Goal: Task Accomplishment & Management: Manage account settings

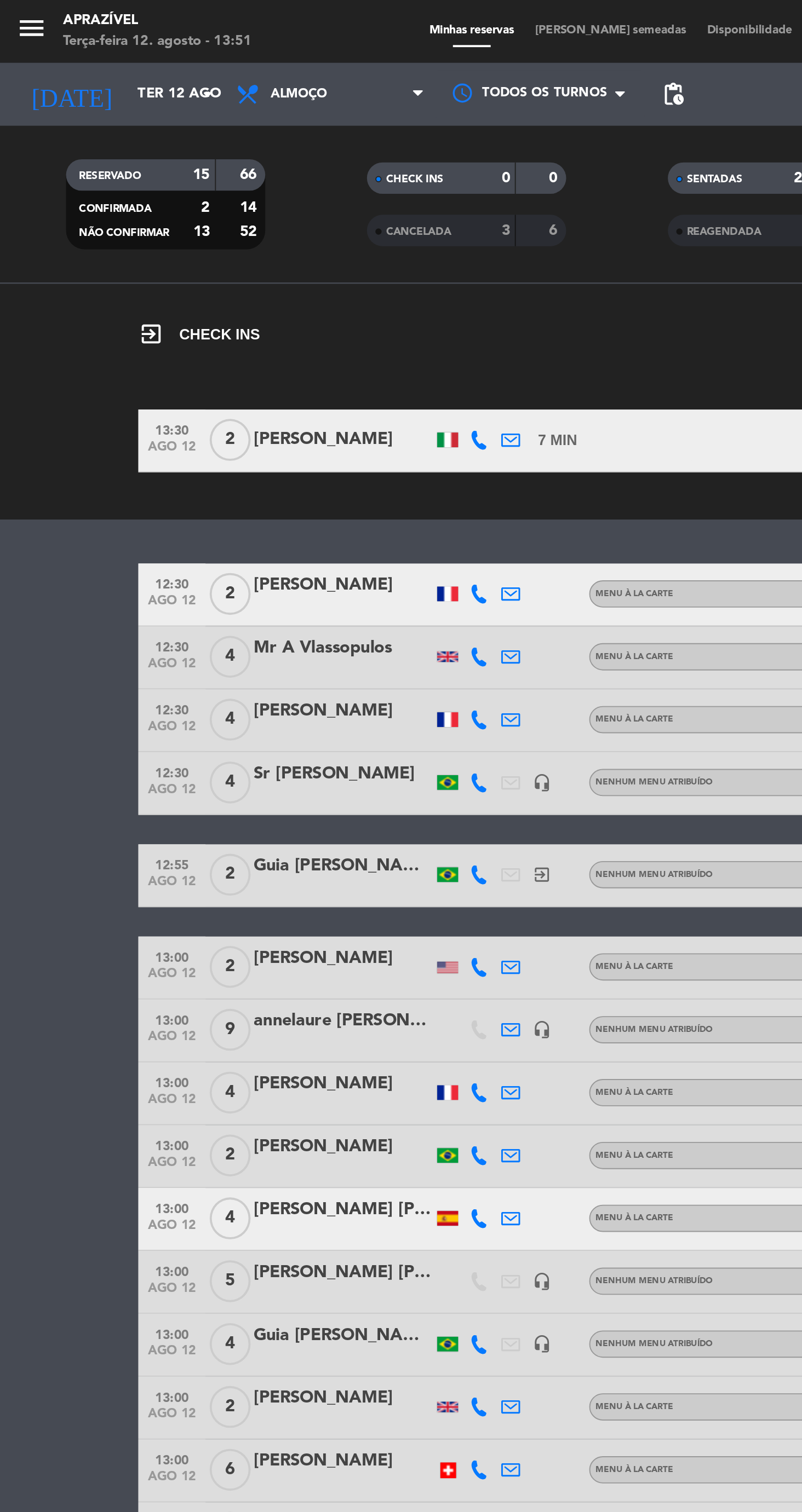
scroll to position [35, 0]
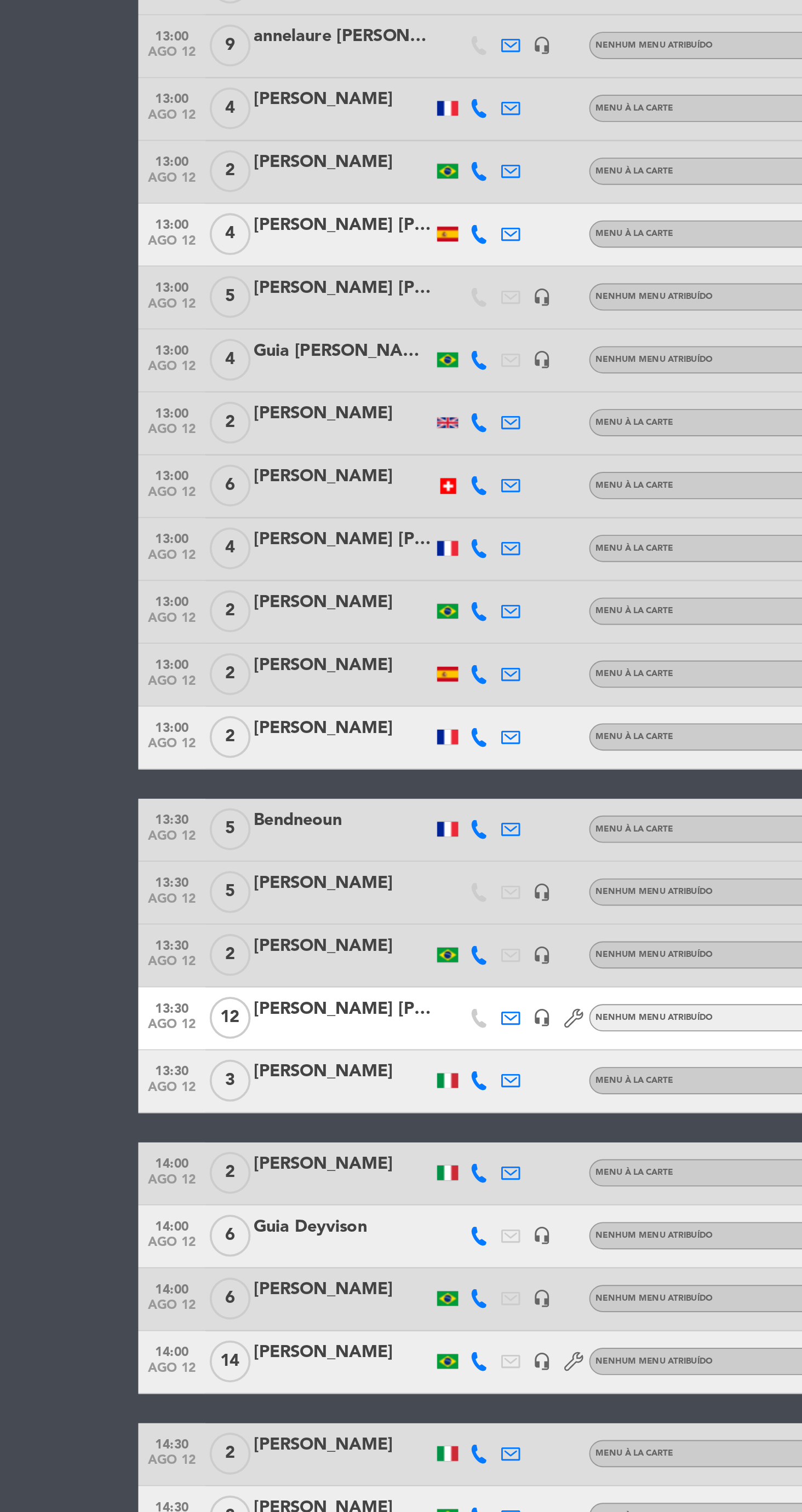
click at [250, 1160] on icon at bounding box center [250, 1160] width 10 height 10
click at [271, 1146] on span at bounding box center [272, 1142] width 9 height 9
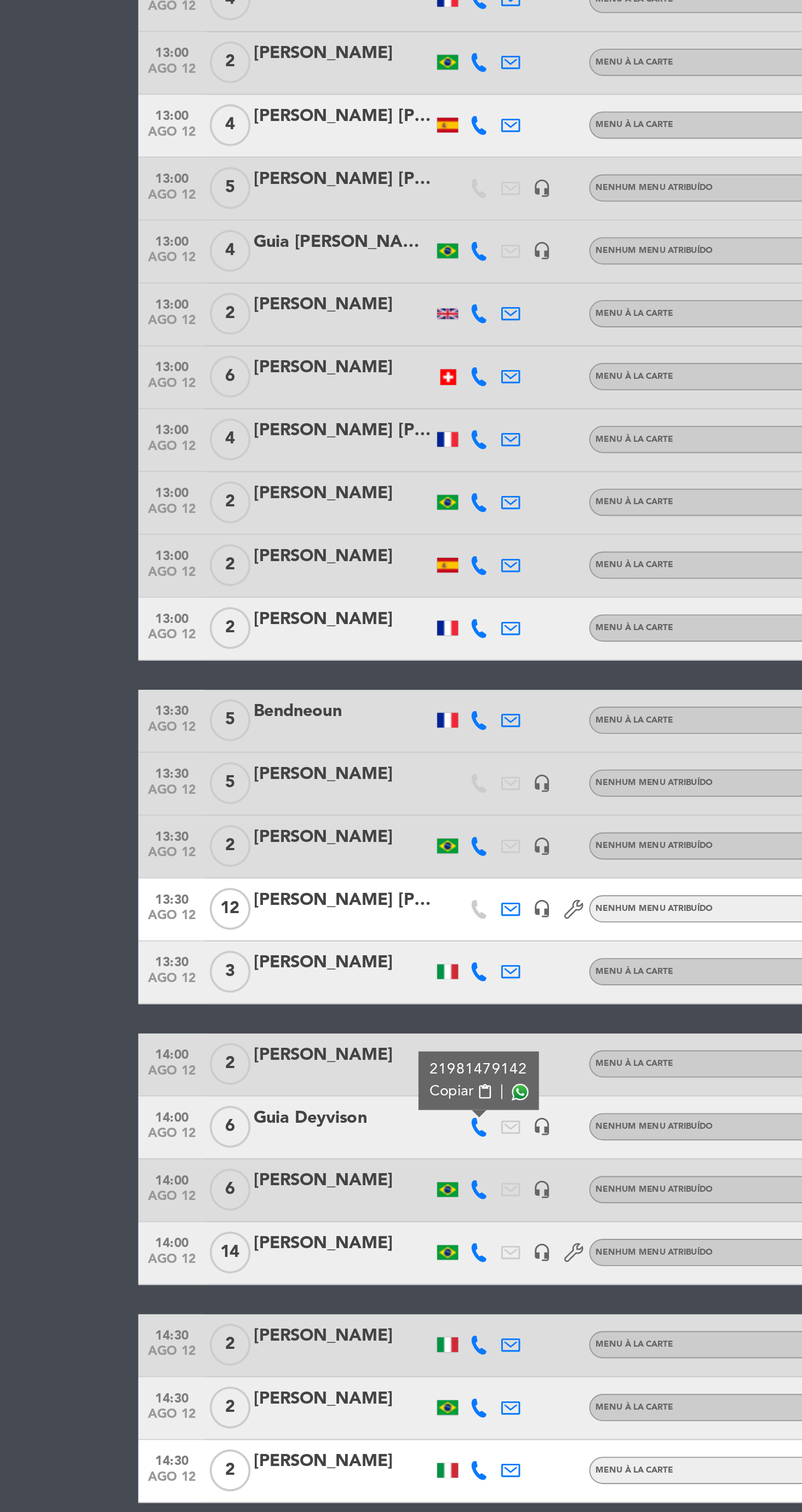
scroll to position [0, 0]
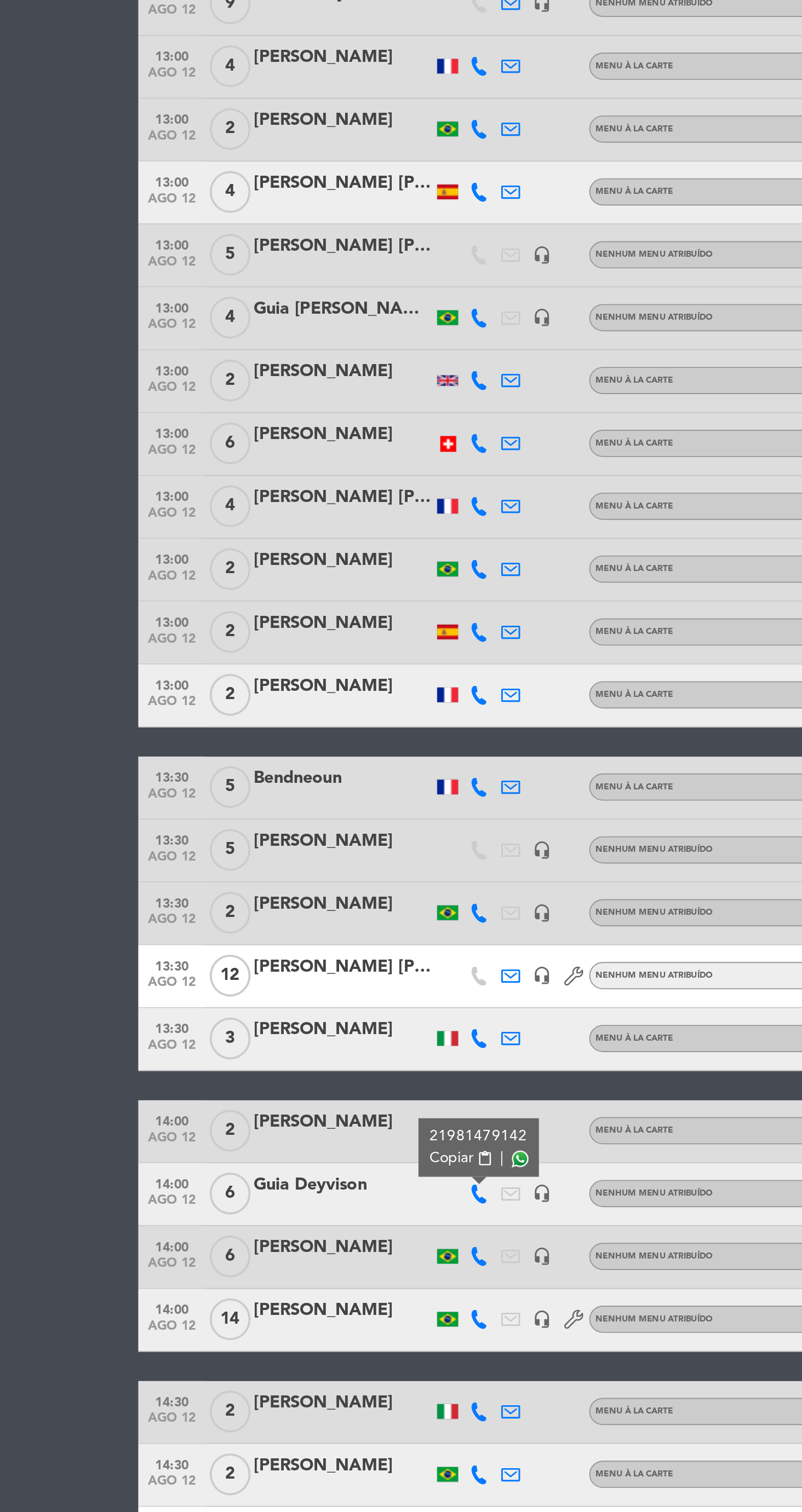
click at [183, 1202] on div at bounding box center [179, 1202] width 93 height 9
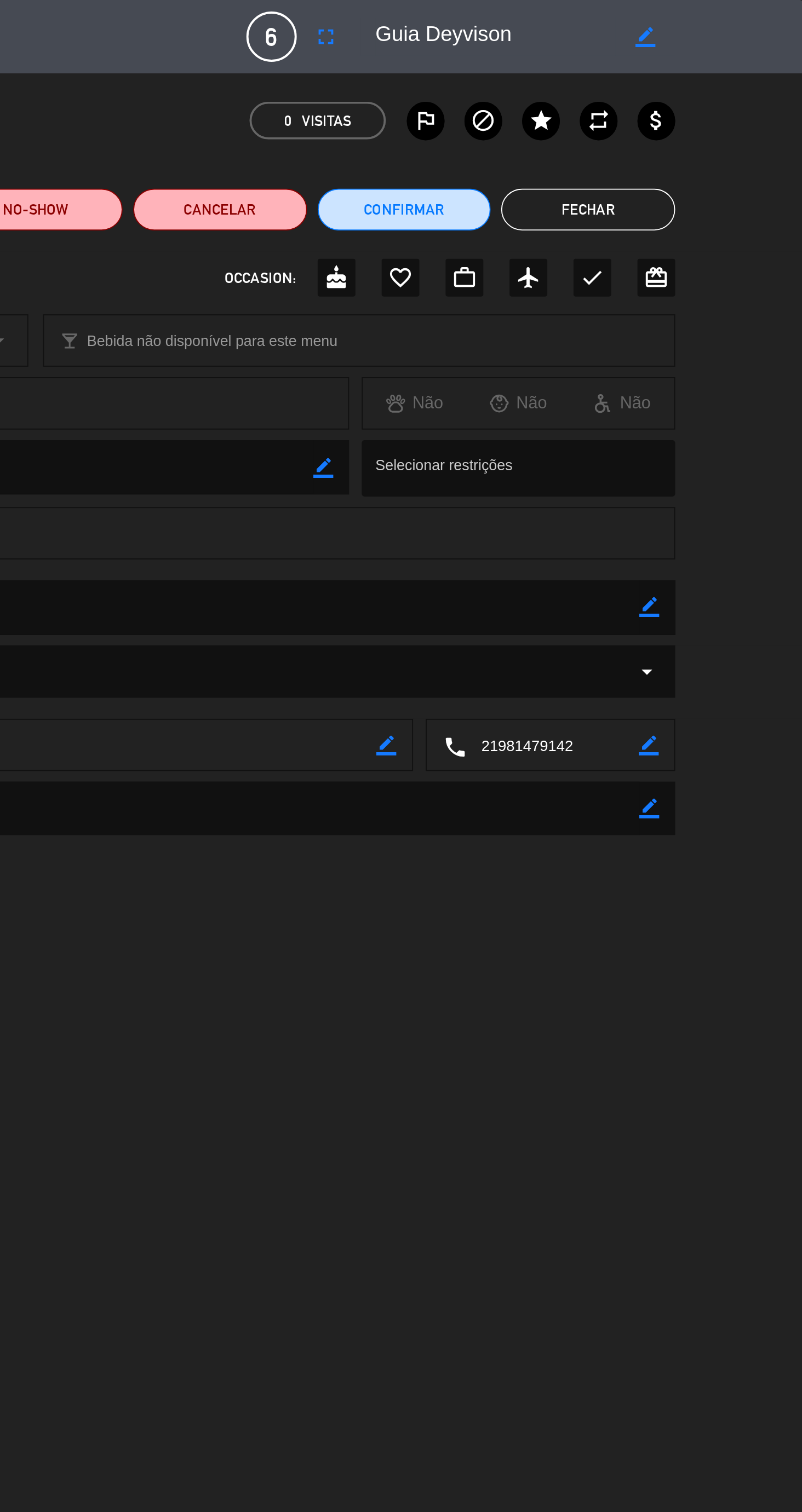
click at [724, 395] on icon "border_color" at bounding box center [721, 390] width 10 height 10
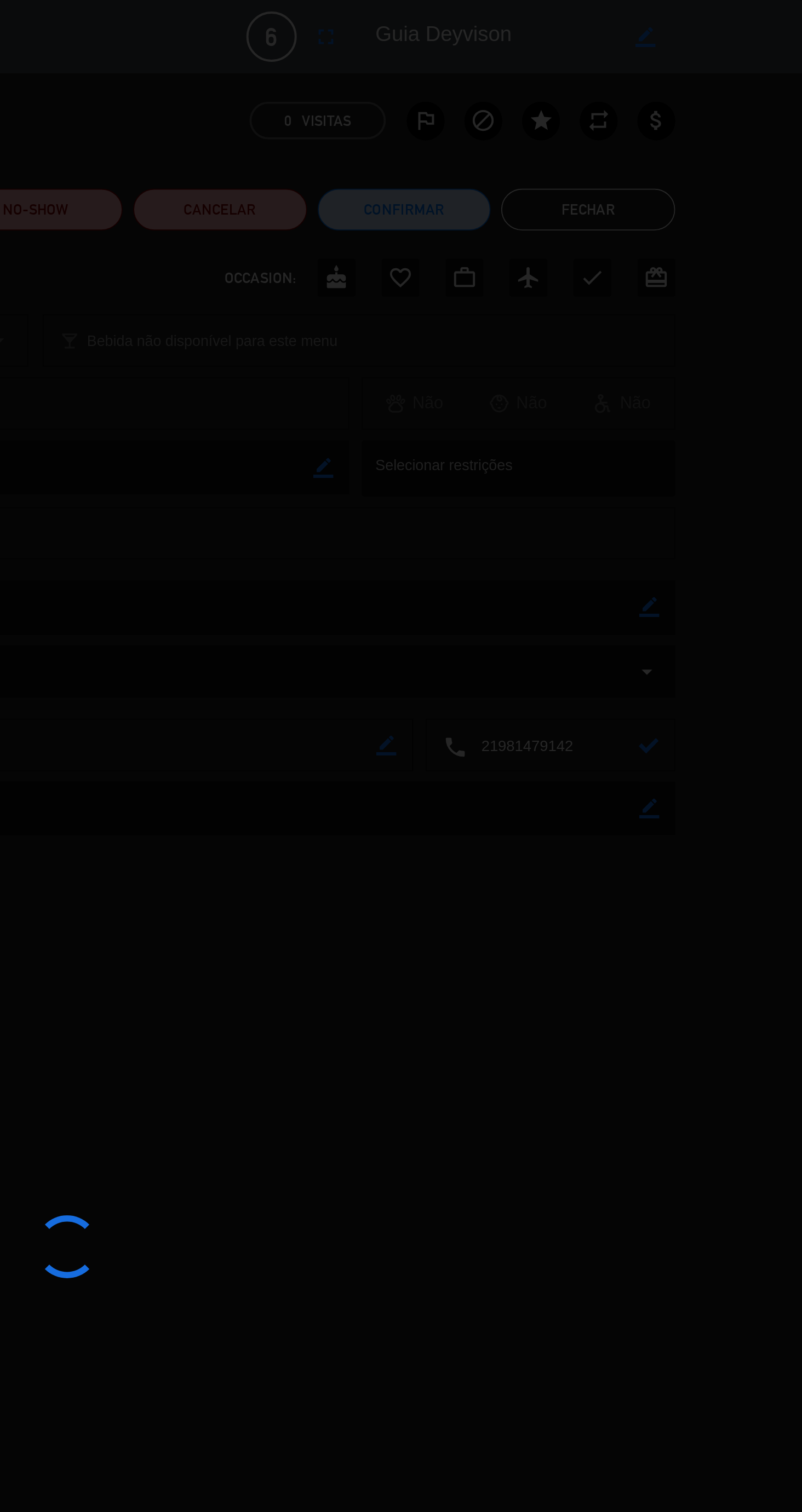
click at [636, 396] on div at bounding box center [401, 756] width 802 height 1512
click at [705, 388] on div at bounding box center [401, 756] width 802 height 1512
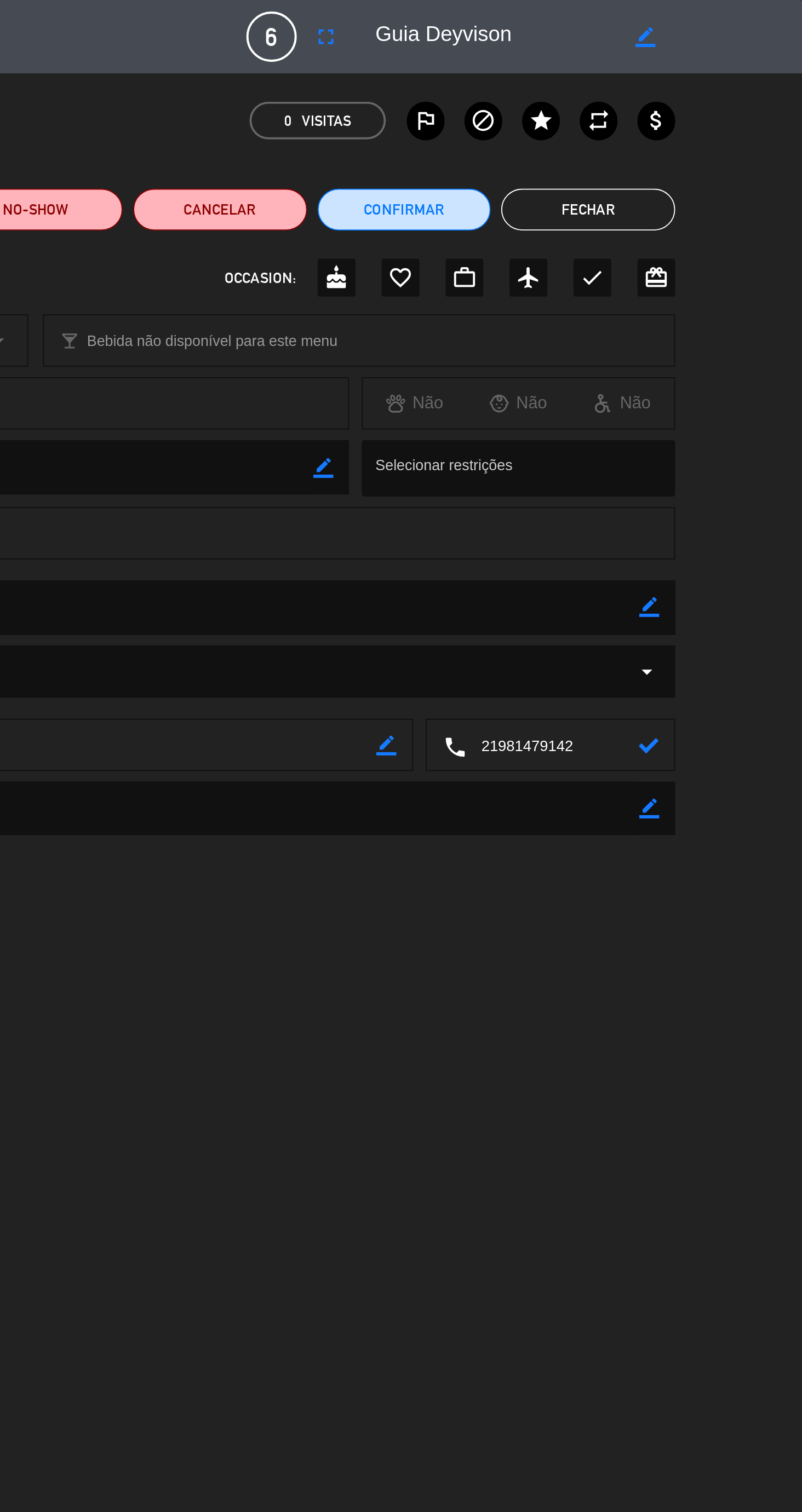
click at [695, 392] on textarea at bounding box center [670, 390] width 90 height 27
type textarea "2"
click at [672, 390] on textarea at bounding box center [670, 390] width 90 height 27
click at [672, 392] on textarea at bounding box center [670, 390] width 90 height 27
click at [679, 390] on textarea at bounding box center [670, 390] width 90 height 27
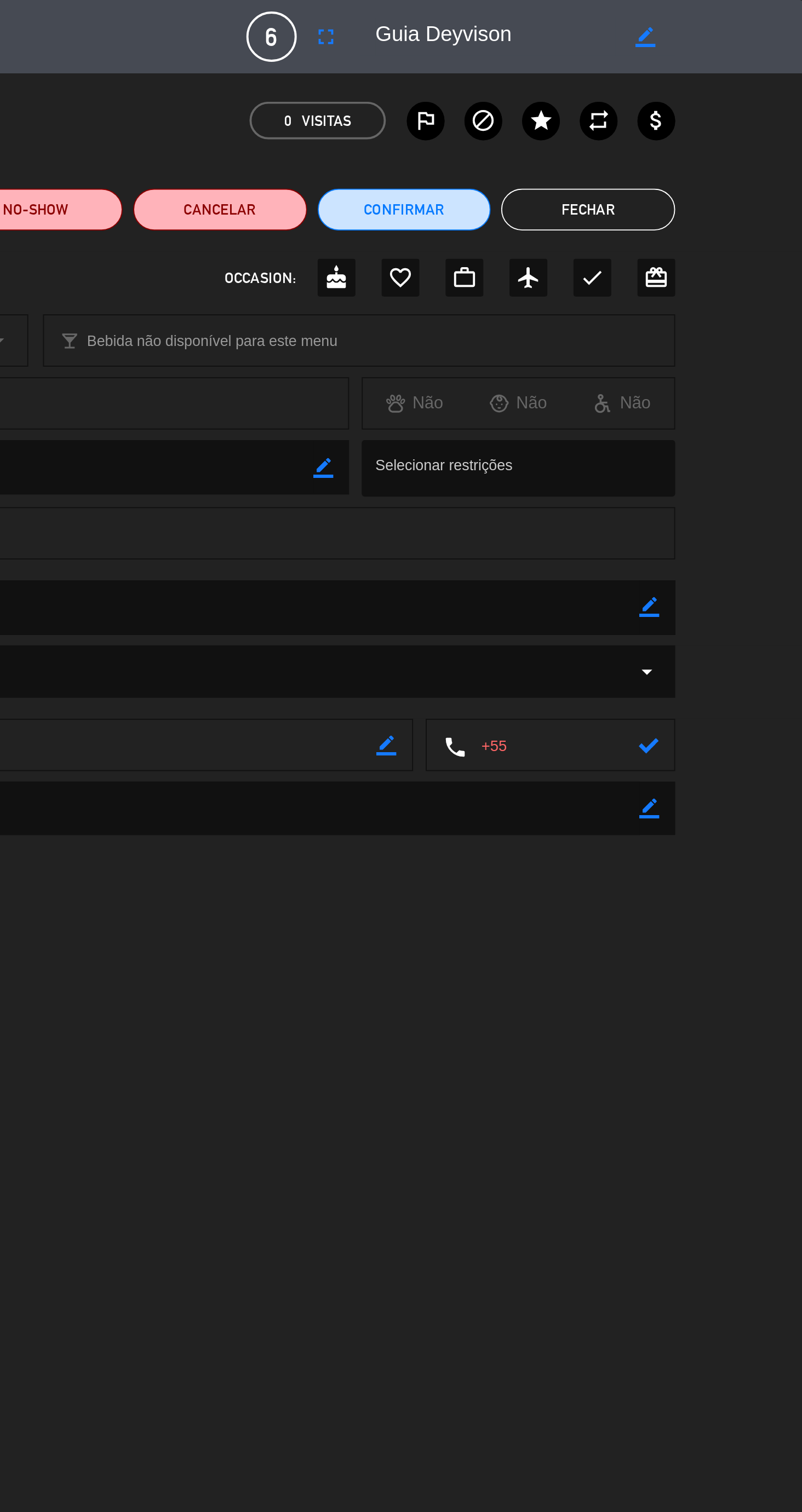
paste textarea "21981479142"
type textarea "[PHONE_NUMBER]"
click at [720, 390] on icon at bounding box center [721, 390] width 10 height 10
